Goal: Transaction & Acquisition: Purchase product/service

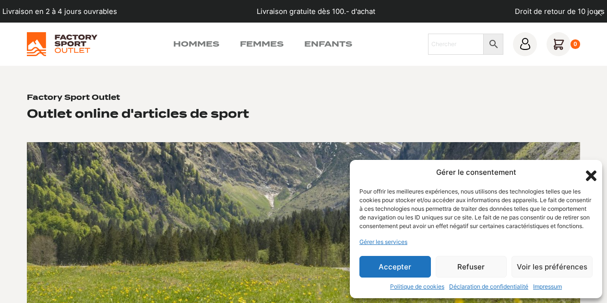
scroll to position [91, 0]
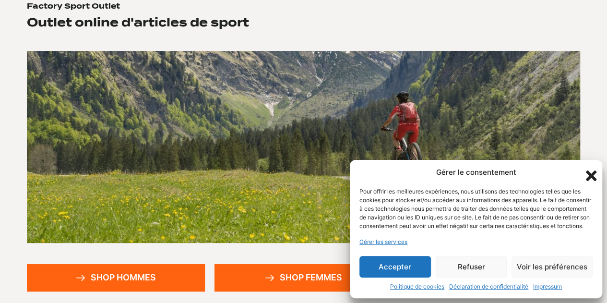
click at [593, 170] on icon "Fermer la boîte de dialogue" at bounding box center [591, 175] width 11 height 11
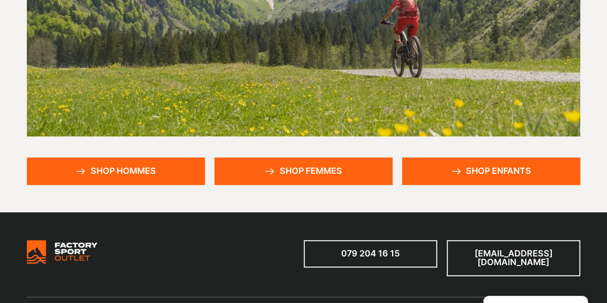
scroll to position [199, 0]
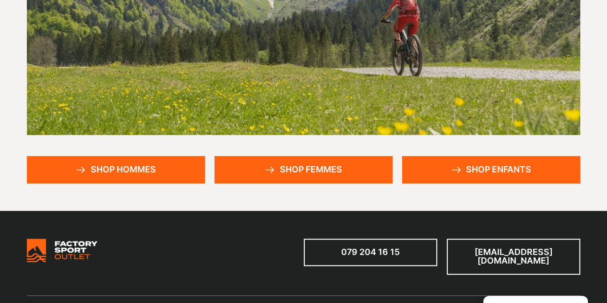
click at [126, 166] on link "Shop hommes" at bounding box center [116, 169] width 178 height 27
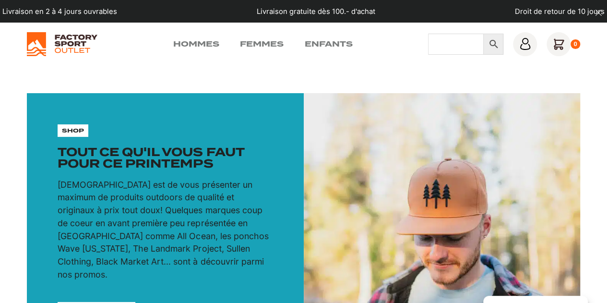
click at [447, 42] on input "Chercher" at bounding box center [456, 44] width 56 height 21
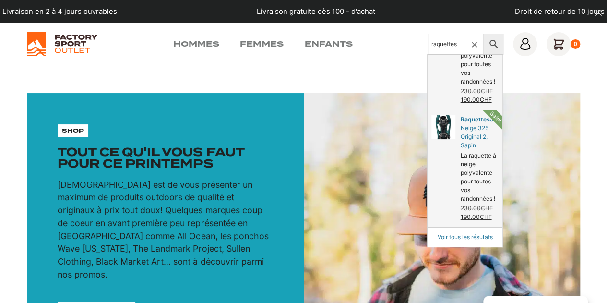
scroll to position [519, 0]
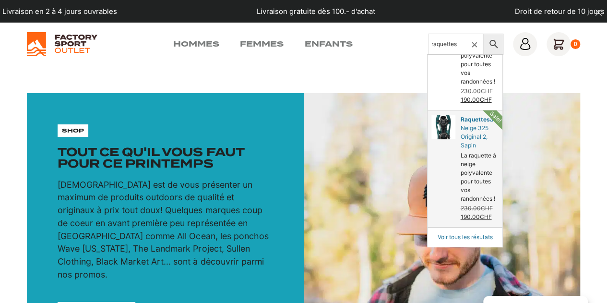
type input "raquettes"
click at [478, 110] on link "à Neige 325 Original 2, Sapin" at bounding box center [464, 168] width 75 height 117
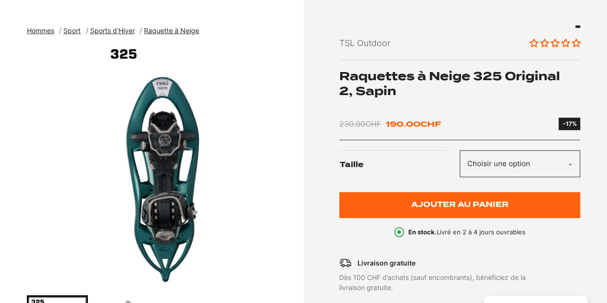
scroll to position [106, 0]
